Goal: Task Accomplishment & Management: Use online tool/utility

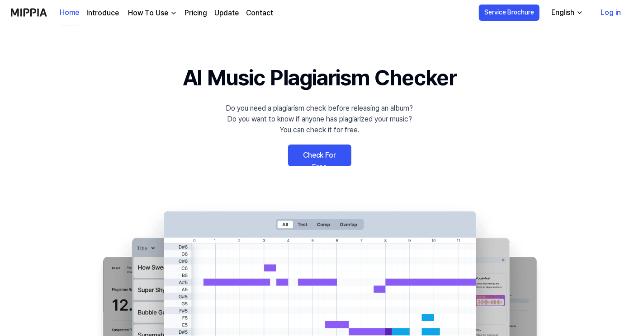
click at [323, 158] on link "Check For Free" at bounding box center [319, 156] width 63 height 22
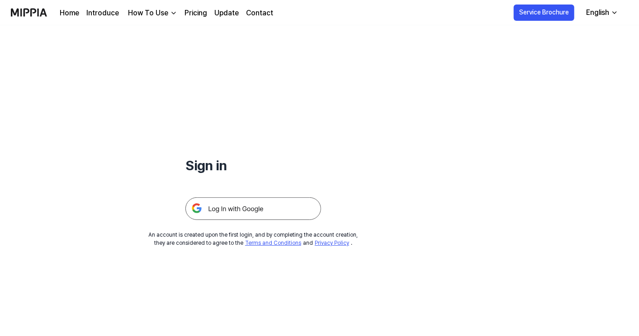
click at [191, 14] on link "Pricing" at bounding box center [195, 13] width 23 height 11
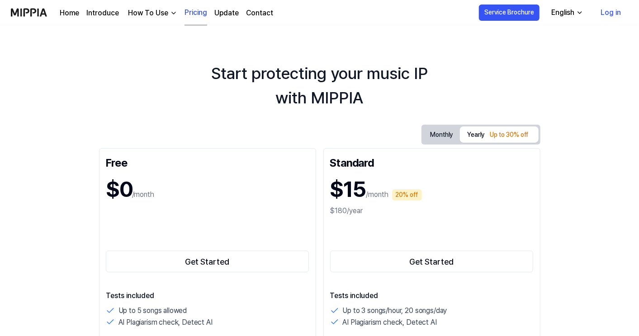
click at [443, 132] on button "Monthly" at bounding box center [441, 135] width 37 height 17
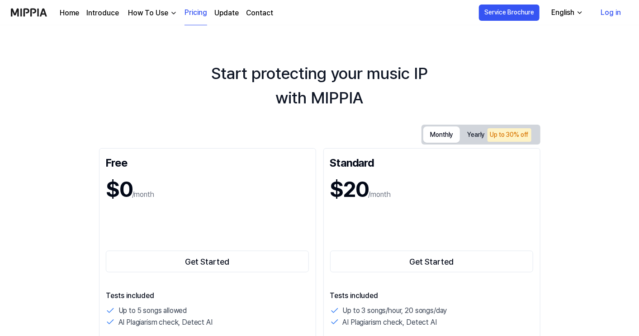
click at [156, 15] on div "How To Use" at bounding box center [148, 13] width 44 height 11
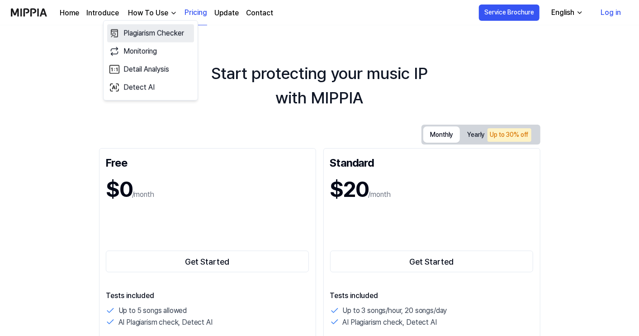
click at [157, 31] on link "Plagiarism Checker" at bounding box center [150, 33] width 87 height 18
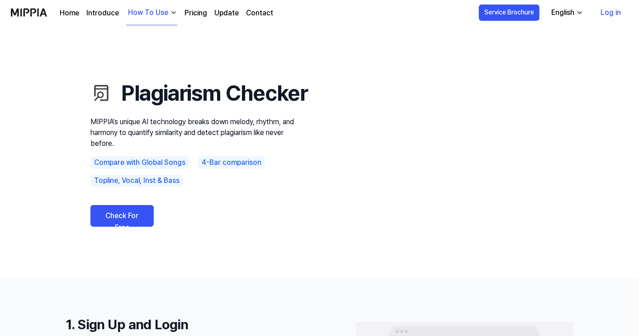
click at [114, 225] on link "Check For Free" at bounding box center [121, 216] width 63 height 22
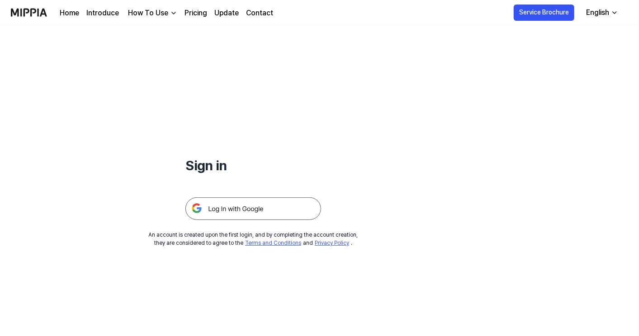
click at [220, 210] on img at bounding box center [253, 208] width 136 height 23
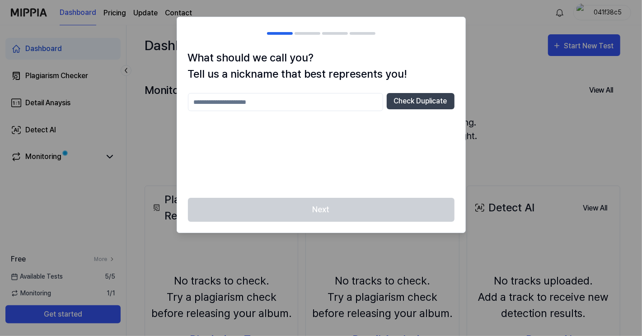
click at [213, 103] on input "text" at bounding box center [285, 102] width 195 height 18
type input "**********"
click at [415, 102] on button "Check Duplicate" at bounding box center [421, 101] width 68 height 16
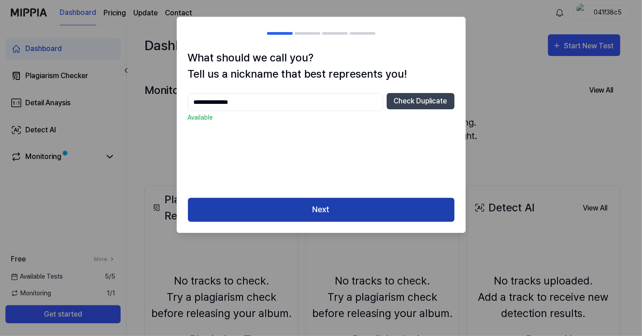
click at [320, 204] on button "Next" at bounding box center [321, 210] width 267 height 24
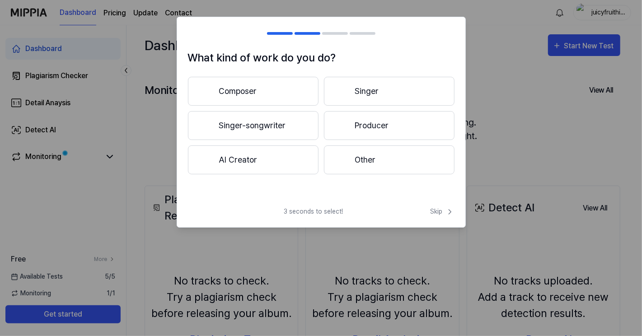
click at [247, 123] on button "Singer-songwriter" at bounding box center [253, 125] width 131 height 29
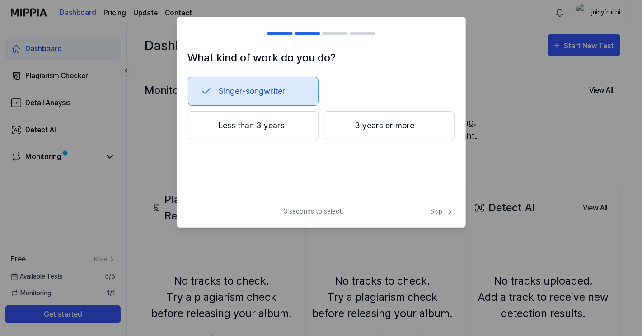
click at [383, 127] on button "3 years or more" at bounding box center [389, 125] width 131 height 29
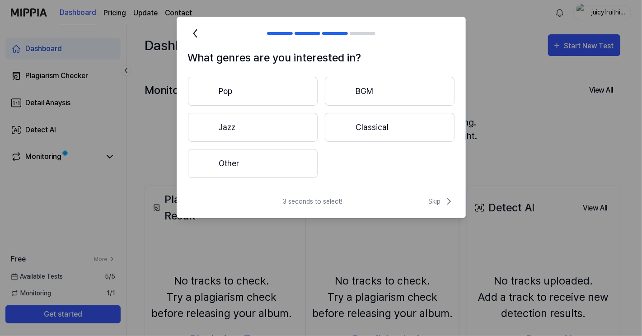
click at [249, 98] on button "Pop" at bounding box center [253, 91] width 130 height 29
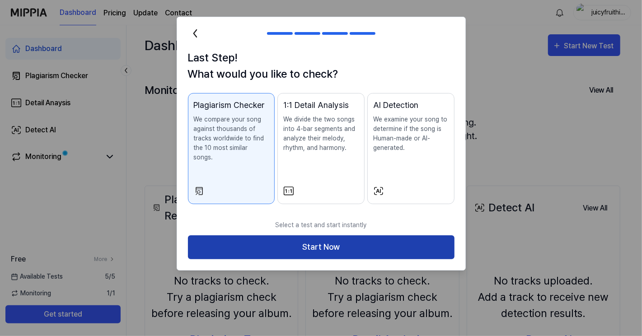
click at [331, 237] on button "Start Now" at bounding box center [321, 247] width 267 height 24
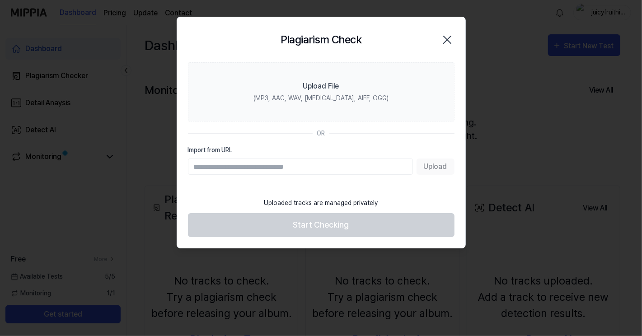
paste input "**********"
type input "**********"
click at [434, 167] on button "Upload" at bounding box center [436, 167] width 38 height 16
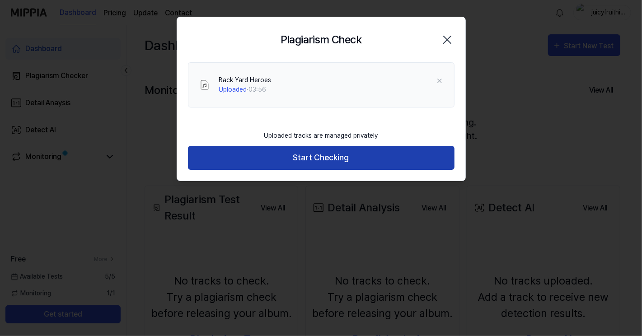
click at [318, 158] on button "Start Checking" at bounding box center [321, 158] width 267 height 24
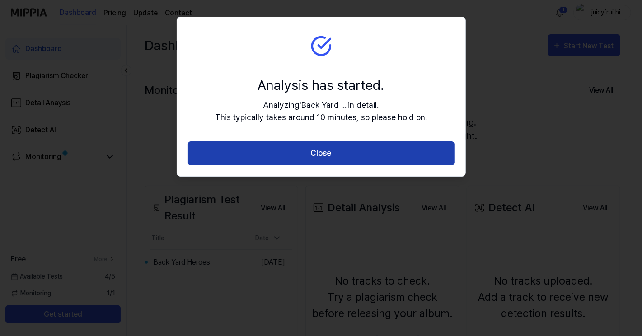
click at [315, 150] on button "Close" at bounding box center [321, 153] width 267 height 24
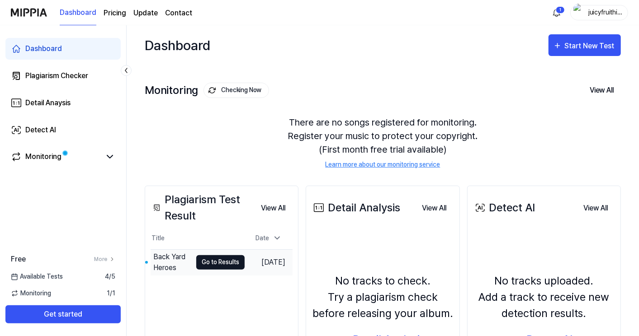
click at [202, 263] on button "Go to Results" at bounding box center [220, 262] width 48 height 14
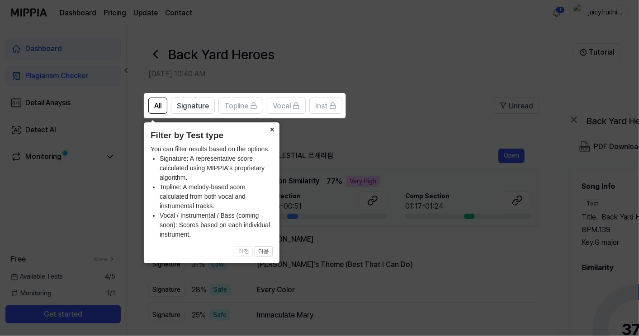
click at [272, 128] on button "×" at bounding box center [272, 128] width 14 height 13
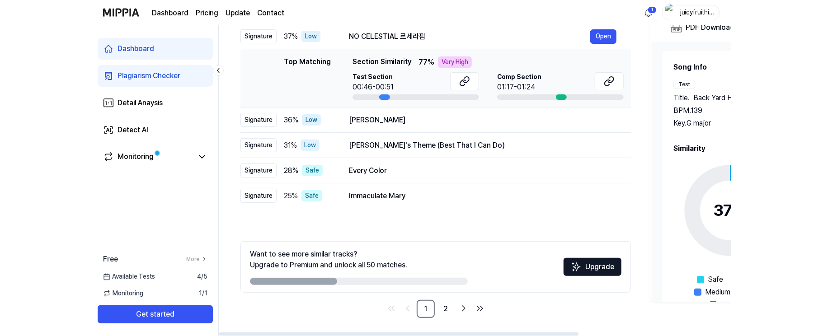
scroll to position [74, 0]
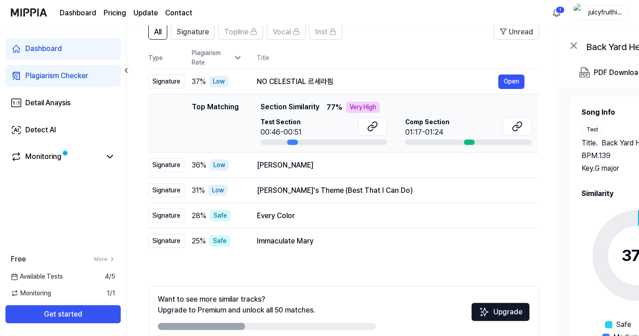
drag, startPoint x: 211, startPoint y: 326, endPoint x: 252, endPoint y: 324, distance: 41.2
click at [252, 324] on div at bounding box center [267, 326] width 218 height 7
drag, startPoint x: 227, startPoint y: 325, endPoint x: 296, endPoint y: 324, distance: 69.1
click at [296, 324] on div at bounding box center [267, 326] width 218 height 7
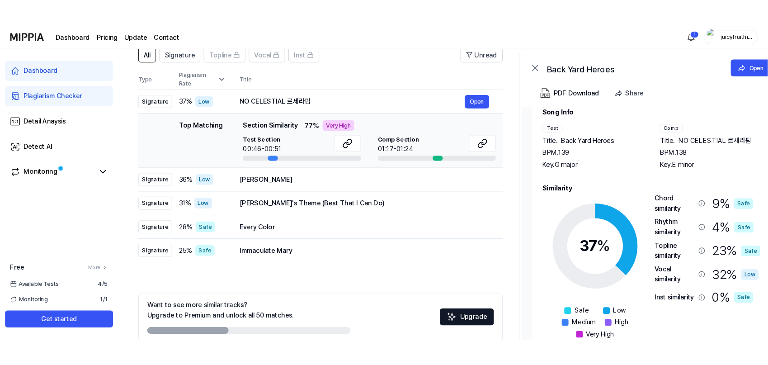
scroll to position [28, 0]
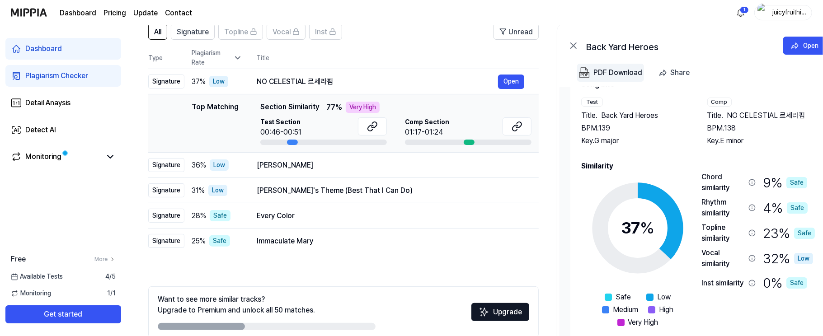
click at [620, 72] on div "PDF Download" at bounding box center [617, 73] width 49 height 12
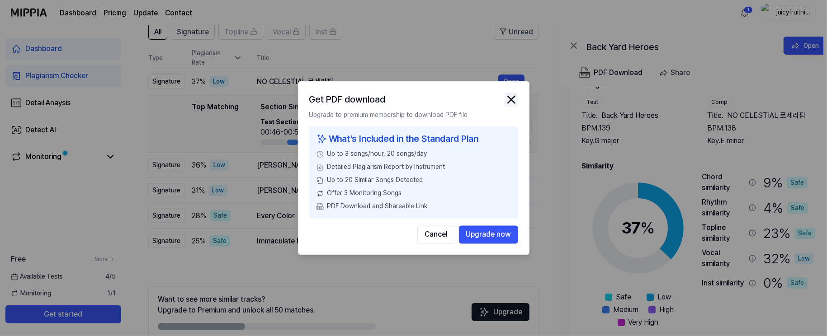
click at [513, 100] on img "button" at bounding box center [511, 100] width 14 height 14
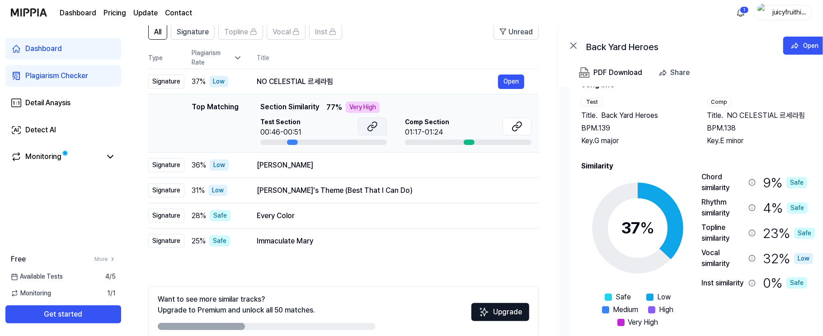
click at [373, 125] on icon at bounding box center [372, 126] width 11 height 11
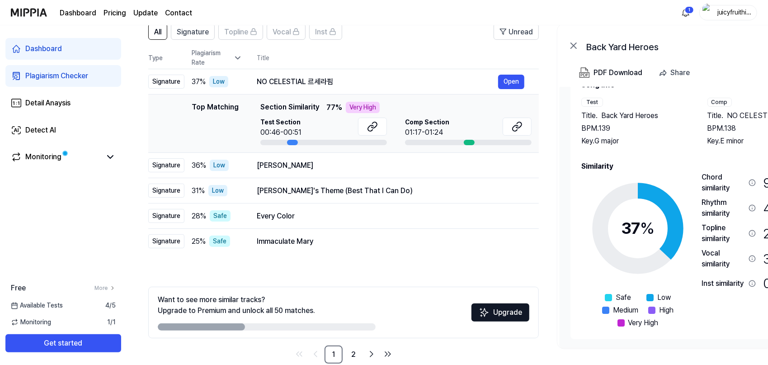
click at [47, 75] on div "Plagiarism Checker" at bounding box center [56, 75] width 63 height 11
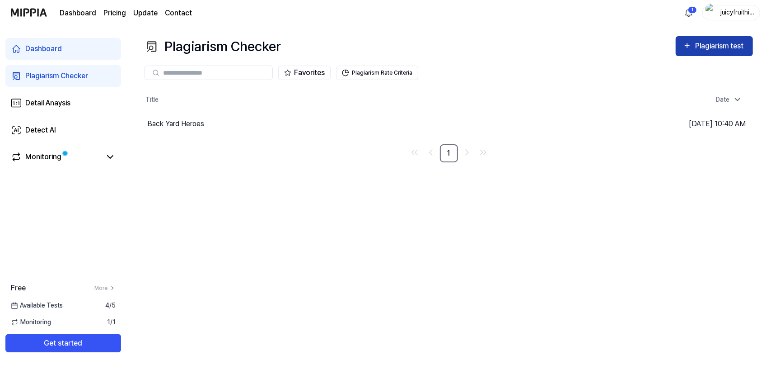
click at [642, 50] on div "Plagiarism test" at bounding box center [721, 46] width 51 height 12
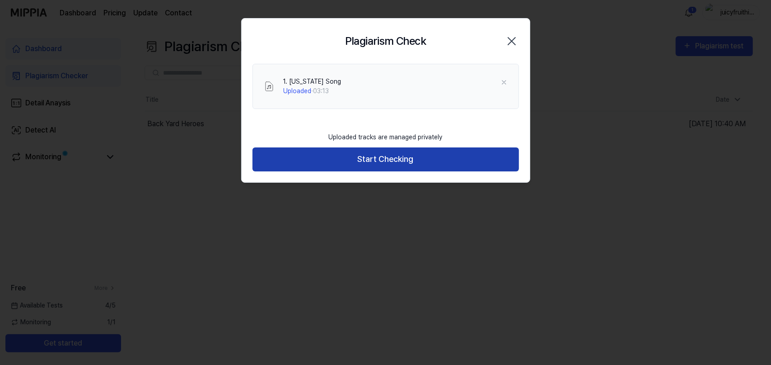
click at [378, 161] on button "Start Checking" at bounding box center [386, 159] width 267 height 24
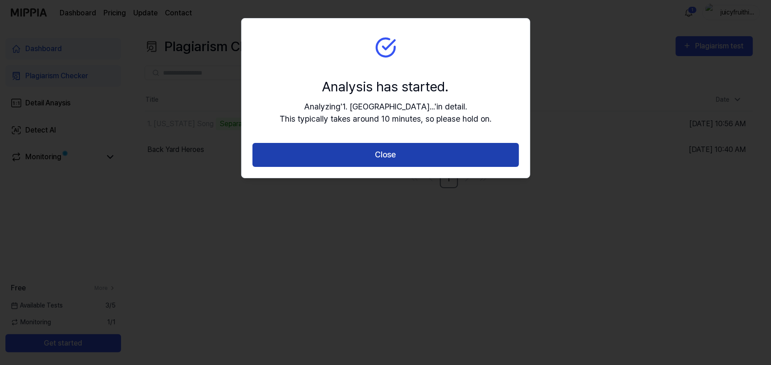
click at [390, 152] on button "Close" at bounding box center [386, 155] width 267 height 24
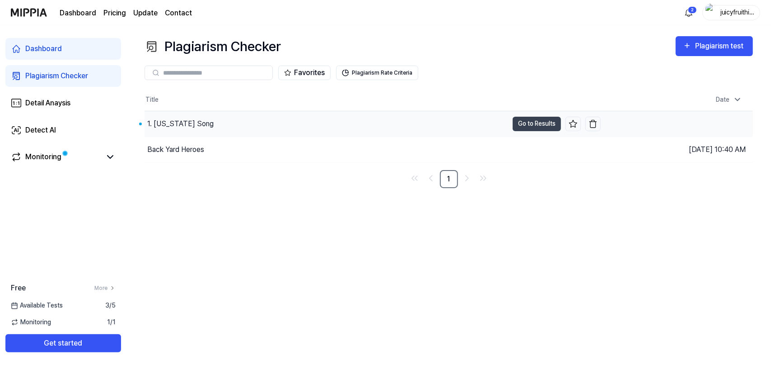
click at [183, 123] on div "1. [US_STATE] Song" at bounding box center [180, 123] width 66 height 11
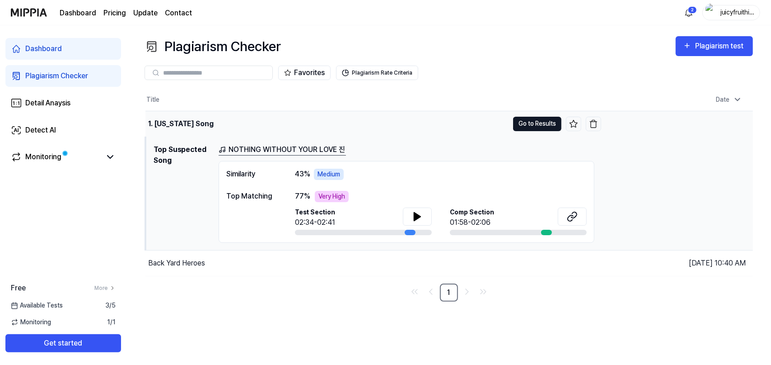
click at [533, 124] on button "Go to Results" at bounding box center [537, 124] width 48 height 14
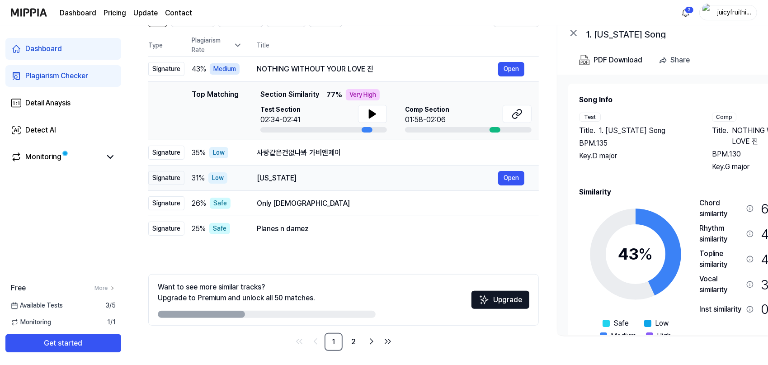
scroll to position [90, 0]
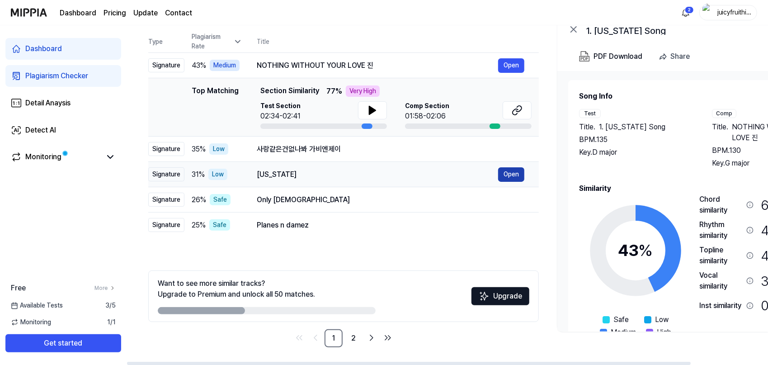
click at [509, 178] on button "Open" at bounding box center [511, 174] width 26 height 14
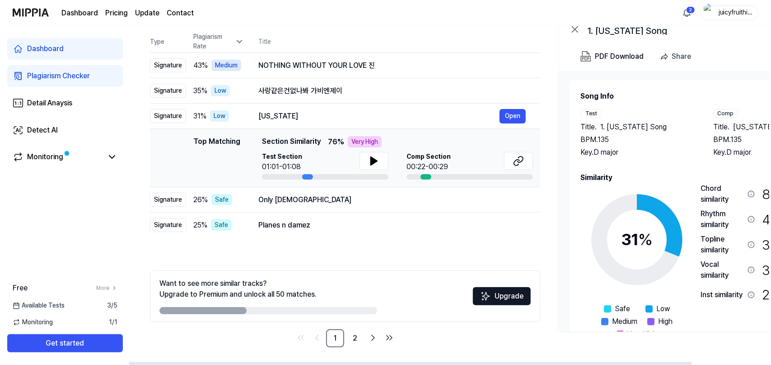
scroll to position [0, 0]
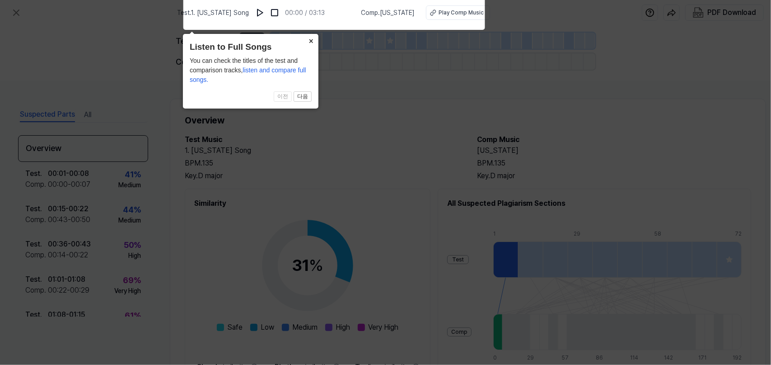
click at [313, 42] on button "×" at bounding box center [311, 40] width 14 height 13
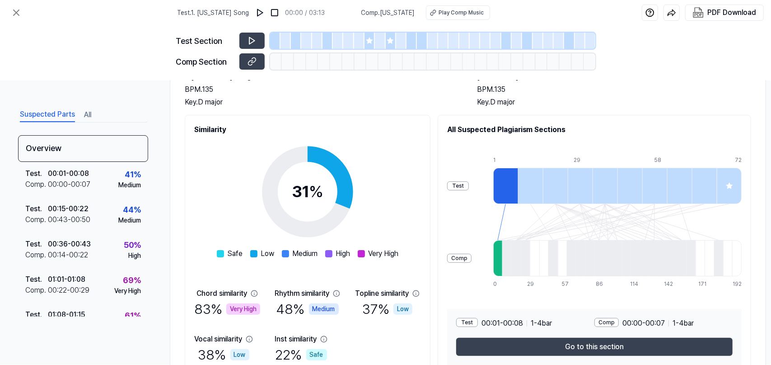
scroll to position [119, 0]
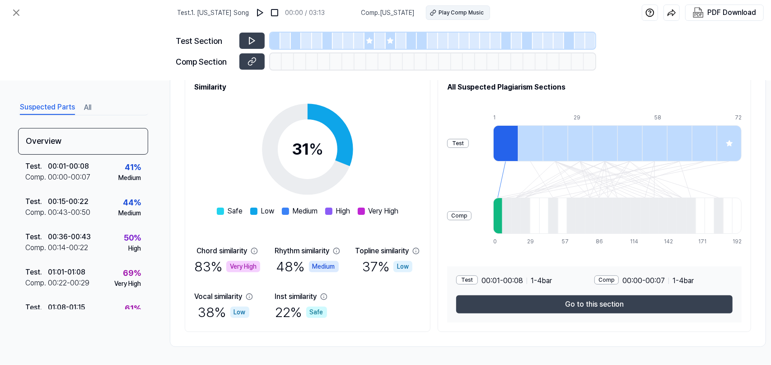
click at [450, 15] on div "Play Comp Music" at bounding box center [461, 13] width 45 height 8
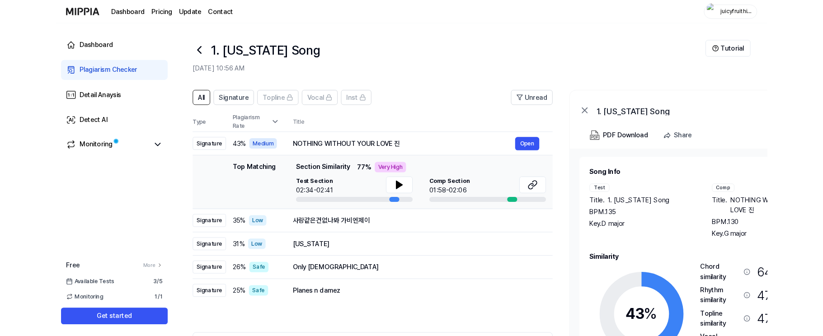
scroll to position [90, 0]
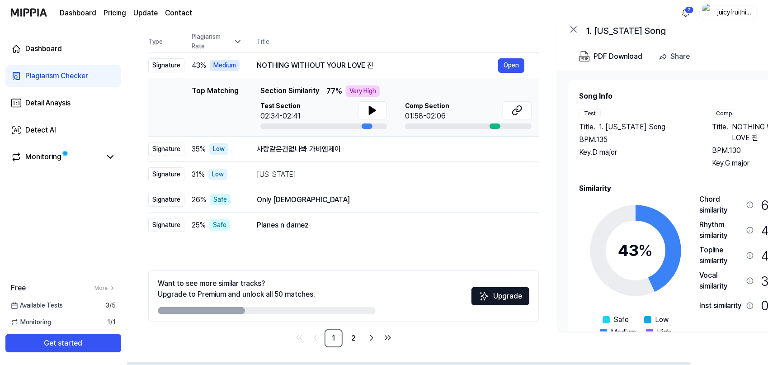
drag, startPoint x: 218, startPoint y: 311, endPoint x: 296, endPoint y: 304, distance: 78.5
click at [296, 304] on div "Want to see more similar tracks? Upgrade to Premium and unlock all 50 matches." at bounding box center [267, 296] width 218 height 36
drag, startPoint x: 231, startPoint y: 309, endPoint x: 268, endPoint y: 309, distance: 37.1
click at [268, 309] on div at bounding box center [267, 310] width 218 height 7
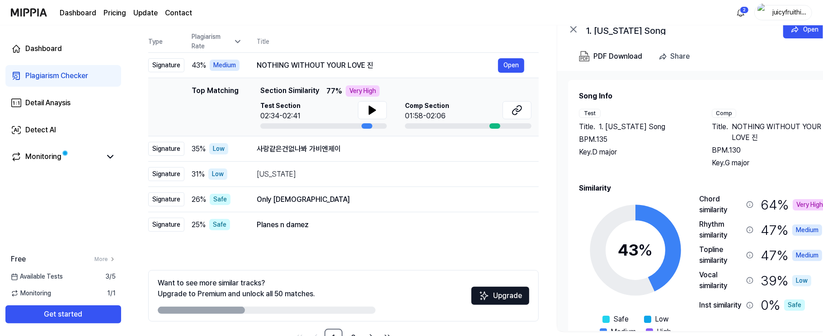
scroll to position [45, 0]
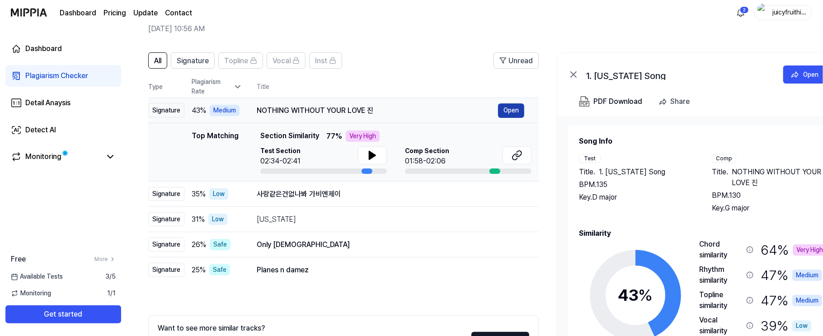
click at [515, 110] on button "Open" at bounding box center [511, 110] width 26 height 14
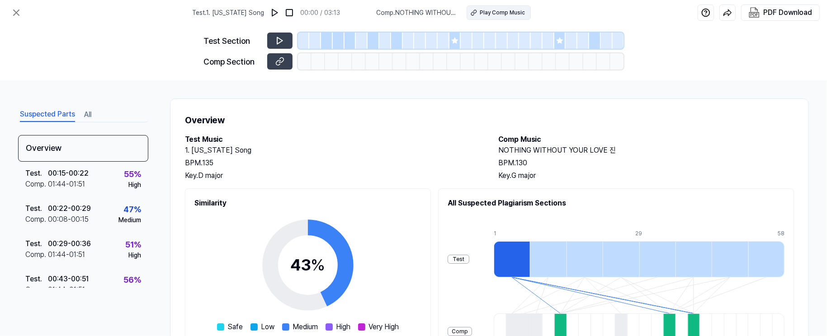
click at [484, 9] on div "Play Comp Music" at bounding box center [501, 13] width 45 height 8
click at [14, 14] on icon at bounding box center [16, 12] width 11 height 11
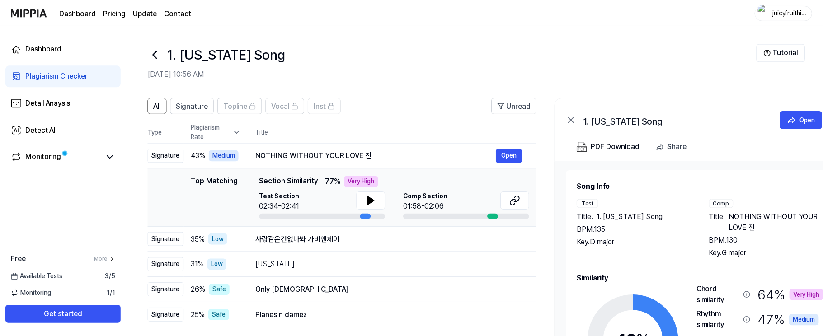
scroll to position [45, 0]
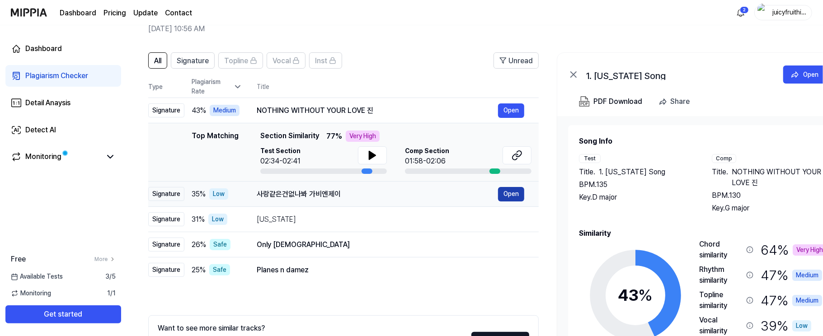
click at [510, 192] on button "Open" at bounding box center [511, 194] width 26 height 14
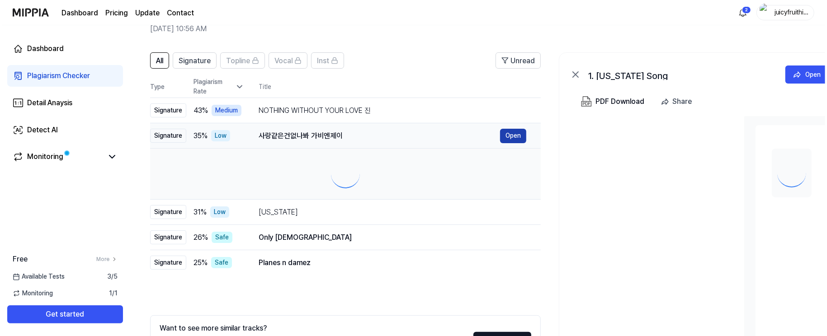
scroll to position [0, 0]
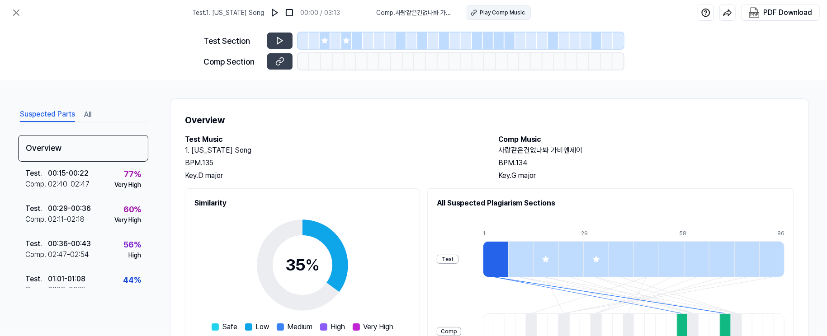
click at [485, 13] on div "Play Comp Music" at bounding box center [501, 13] width 45 height 8
click at [273, 11] on img at bounding box center [274, 12] width 9 height 9
